Goal: Check status: Check status

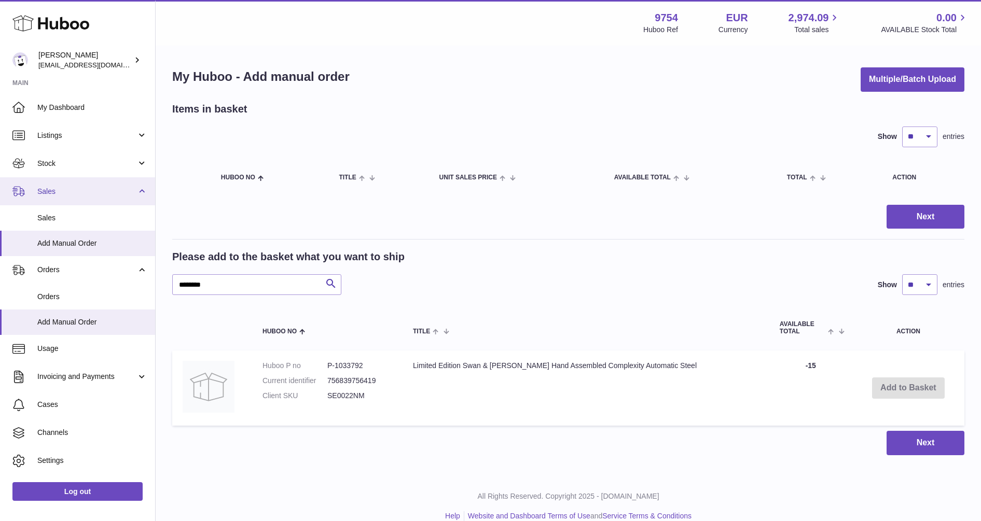
click at [49, 199] on link "Sales" at bounding box center [77, 191] width 155 height 28
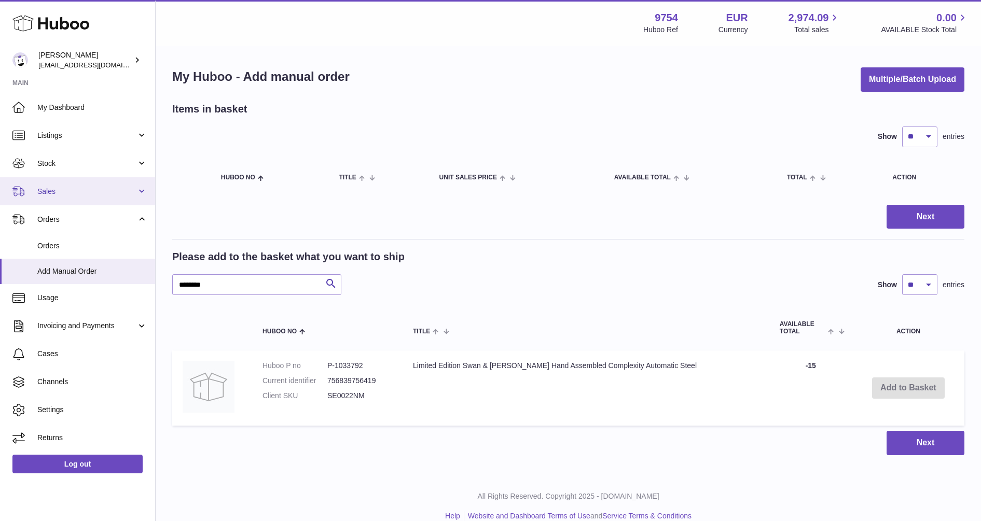
click at [49, 193] on span "Sales" at bounding box center [86, 192] width 99 height 10
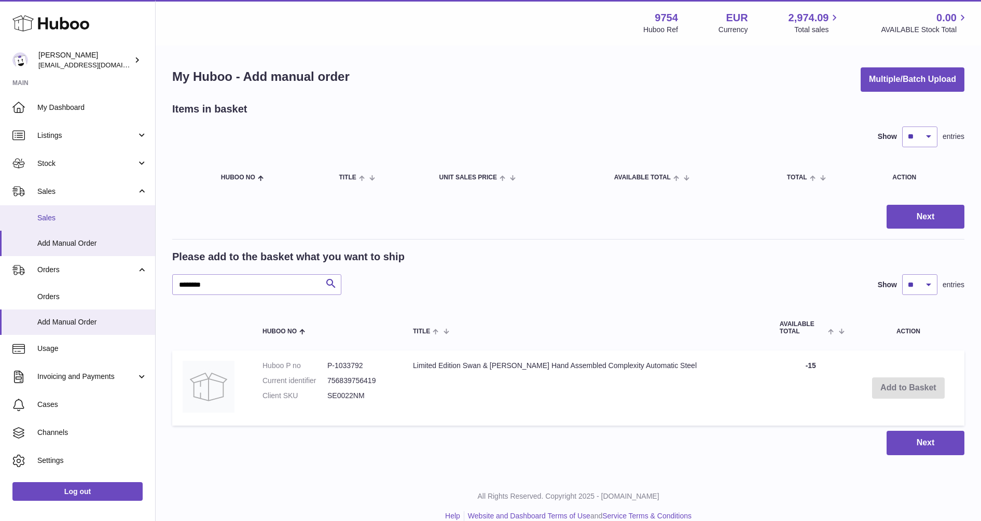
click at [57, 215] on span "Sales" at bounding box center [92, 218] width 110 height 10
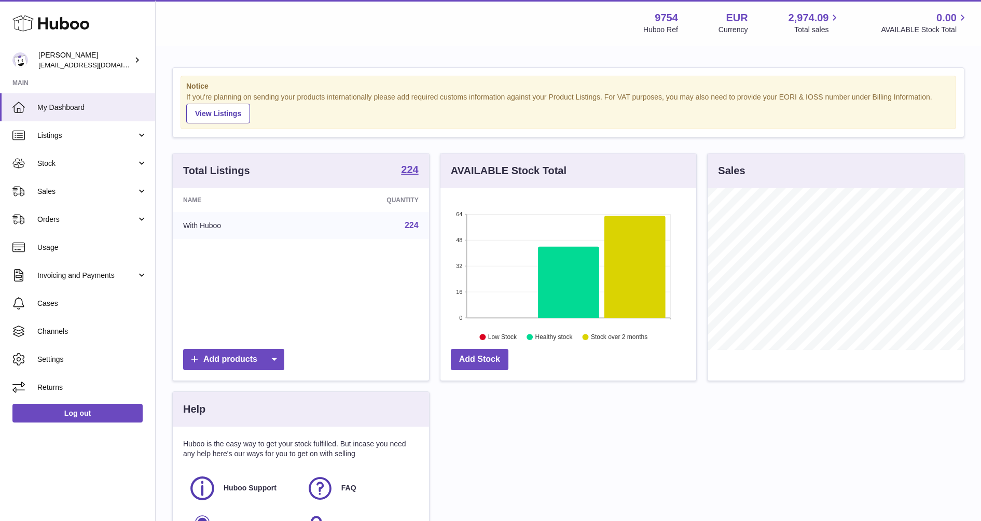
scroll to position [162, 256]
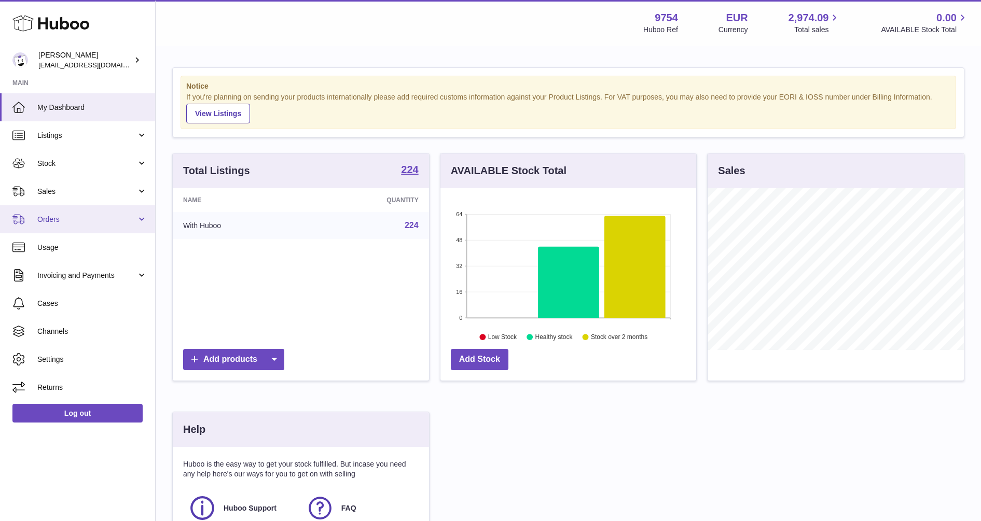
click at [149, 217] on link "Orders" at bounding box center [77, 219] width 155 height 28
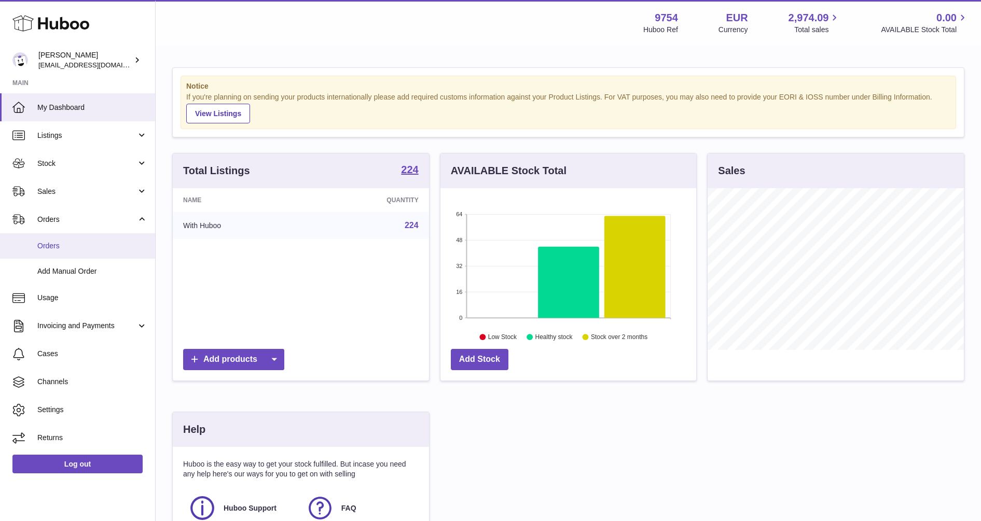
click at [44, 239] on link "Orders" at bounding box center [77, 245] width 155 height 25
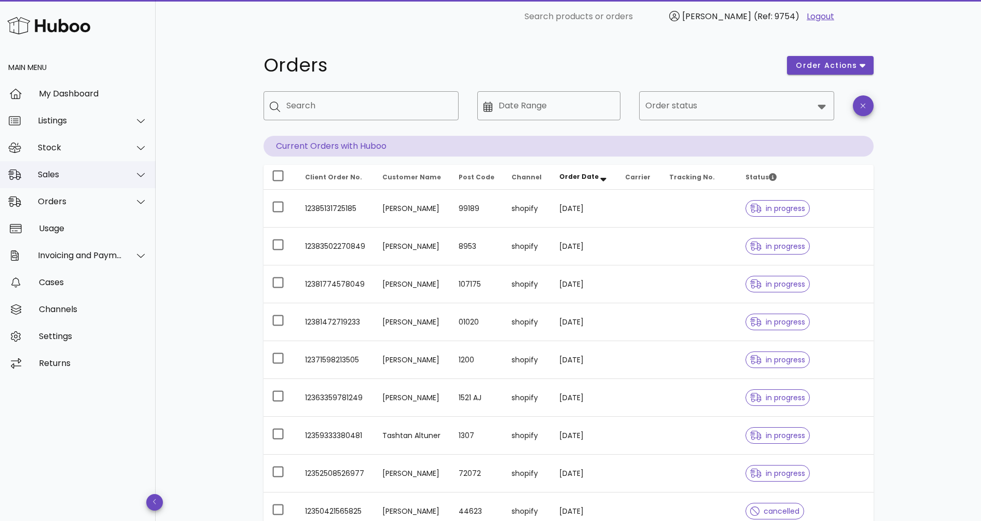
click at [140, 170] on div at bounding box center [134, 175] width 25 height 26
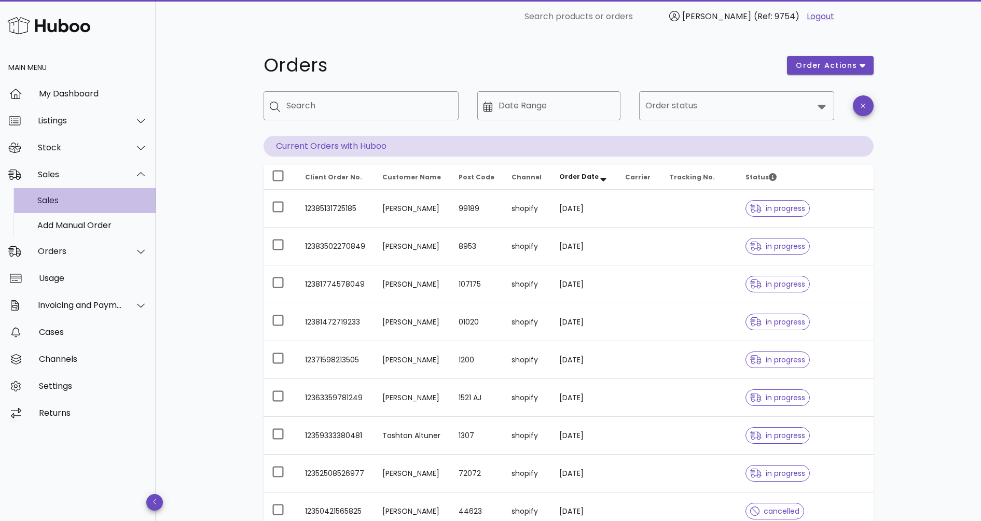
click at [49, 204] on div "Sales" at bounding box center [92, 201] width 110 height 10
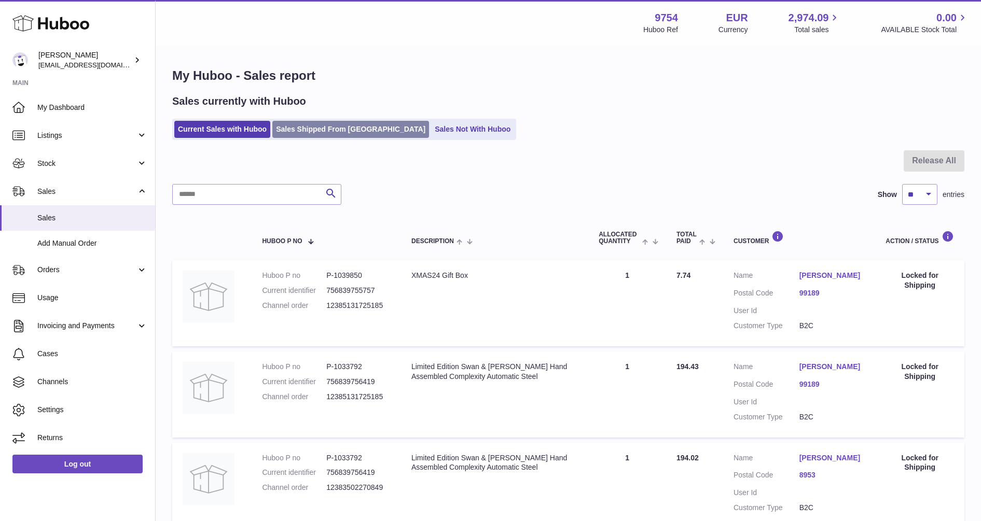
click at [333, 127] on link "Sales Shipped From [GEOGRAPHIC_DATA]" at bounding box center [350, 129] width 157 height 17
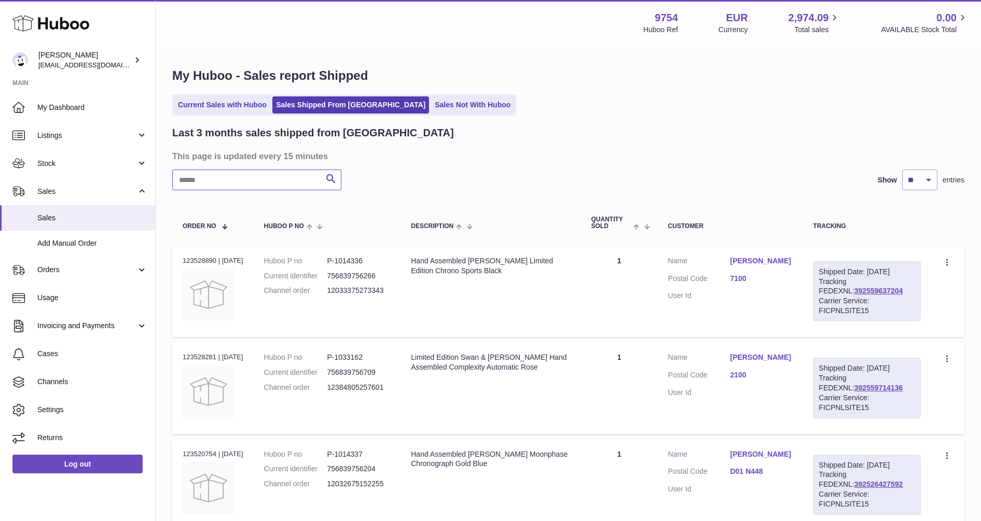
click at [268, 185] on input "text" at bounding box center [256, 180] width 169 height 21
paste input "**********"
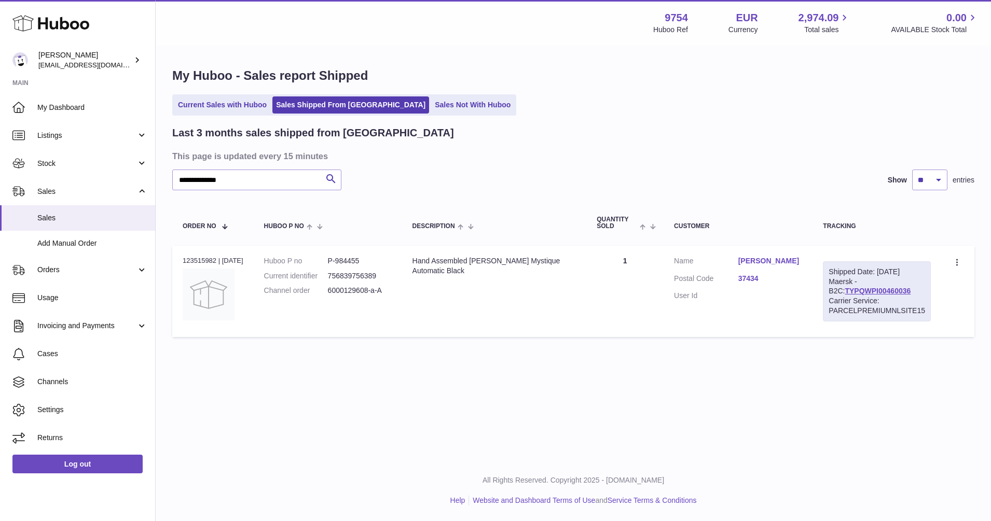
drag, startPoint x: 898, startPoint y: 292, endPoint x: 827, endPoint y: 291, distance: 71.1
click at [827, 291] on div "Shipped Date: [DATE] Maersk - B2C: TYPQWPI00460036 Carrier Service: PARCELPREMI…" at bounding box center [877, 292] width 108 height 60
copy link "TYPQWPI00460036"
drag, startPoint x: 250, startPoint y: 177, endPoint x: 138, endPoint y: 173, distance: 112.2
click at [138, 173] on div "**********" at bounding box center [495, 260] width 991 height 521
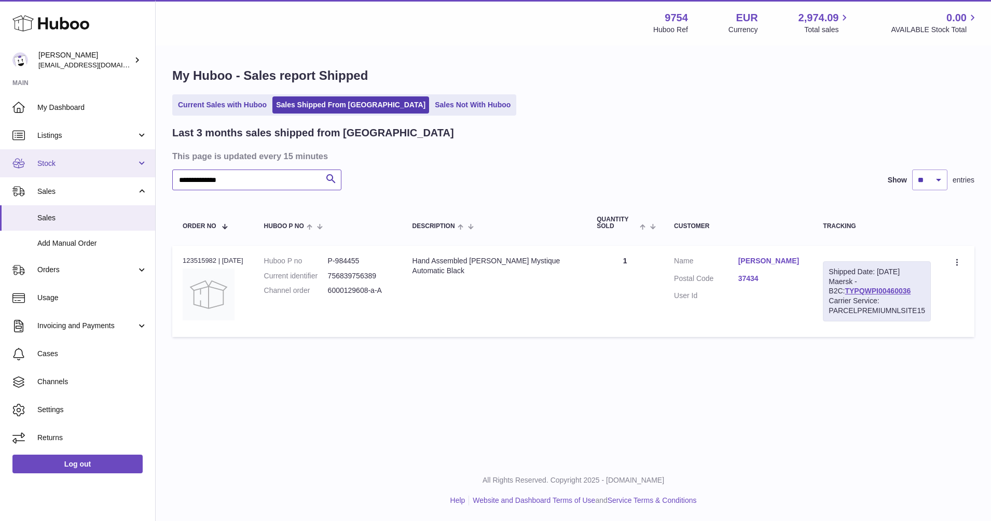
paste input "text"
type input "**********"
drag, startPoint x: 901, startPoint y: 291, endPoint x: 820, endPoint y: 293, distance: 80.5
click at [820, 293] on td "Shipped Date: [DATE] Maersk - B2C: TYPQWPI00459970 Carrier Service: PARCELPREMI…" at bounding box center [877, 291] width 129 height 91
copy link "TYPQWPI00459970"
